Goal: Navigation & Orientation: Go to known website

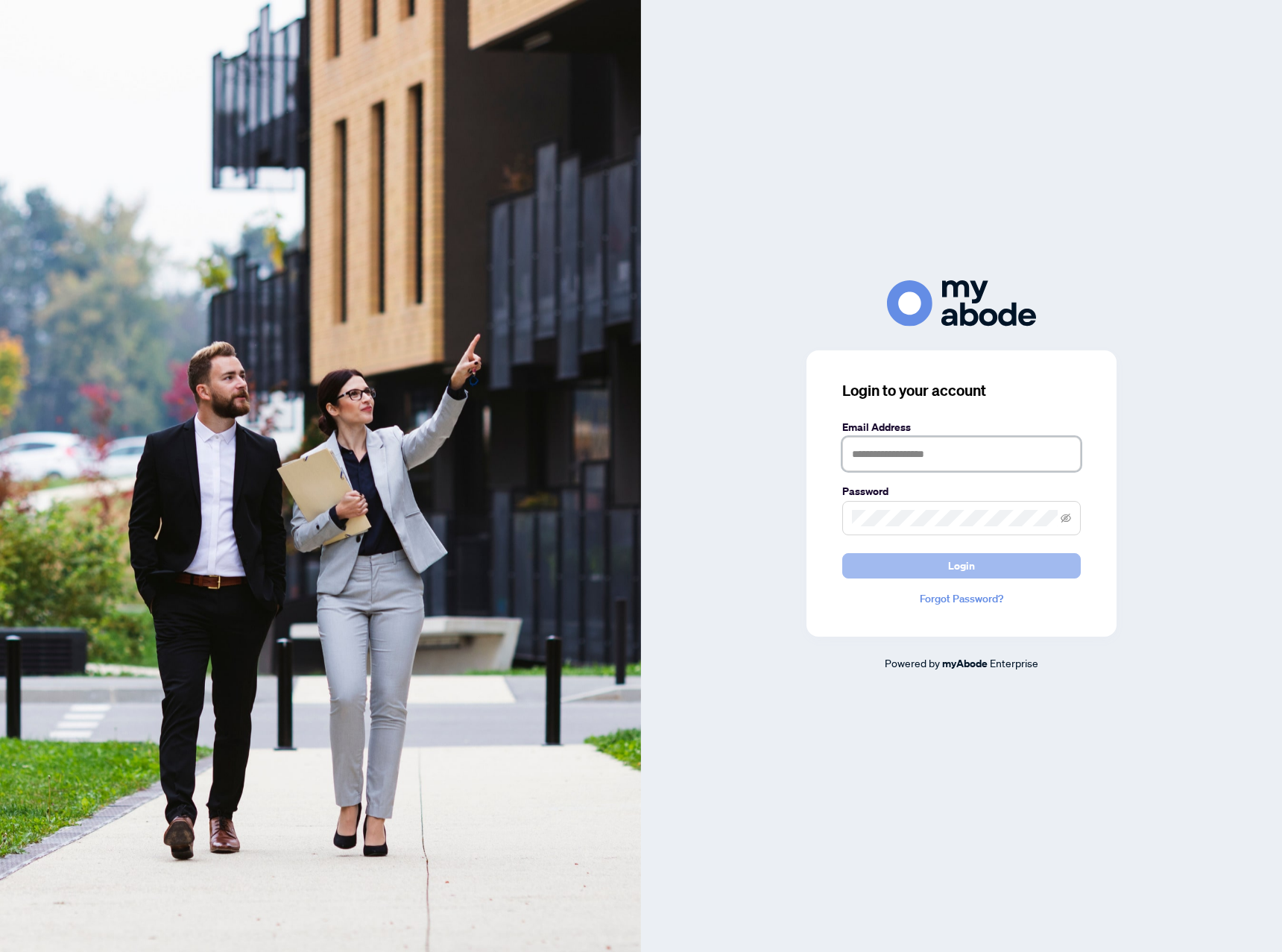
type input "**********"
click at [954, 564] on span "Login" at bounding box center [961, 566] width 27 height 24
